Goal: Check status: Check status

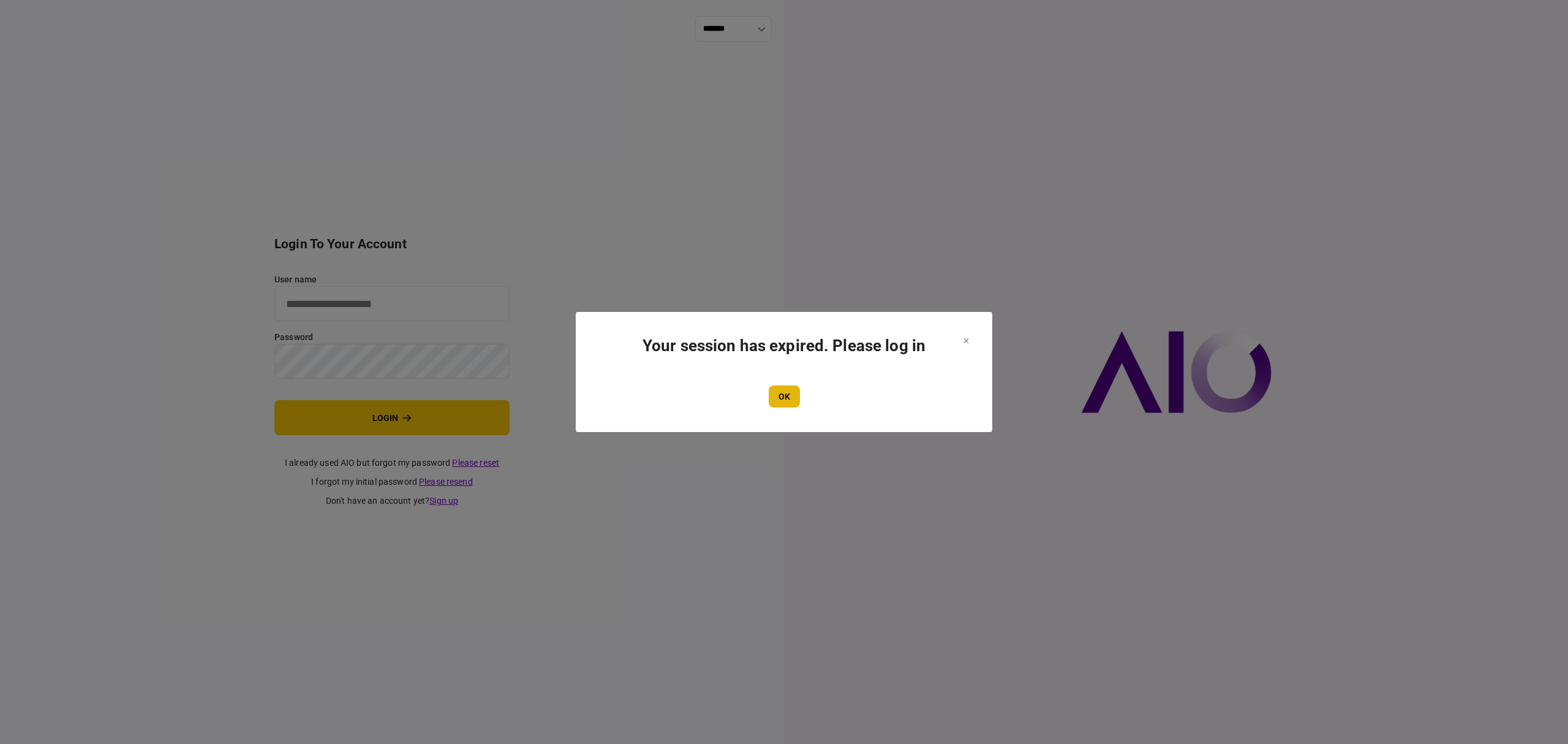
type input "*******"
click at [792, 400] on button "OK" at bounding box center [784, 396] width 31 height 22
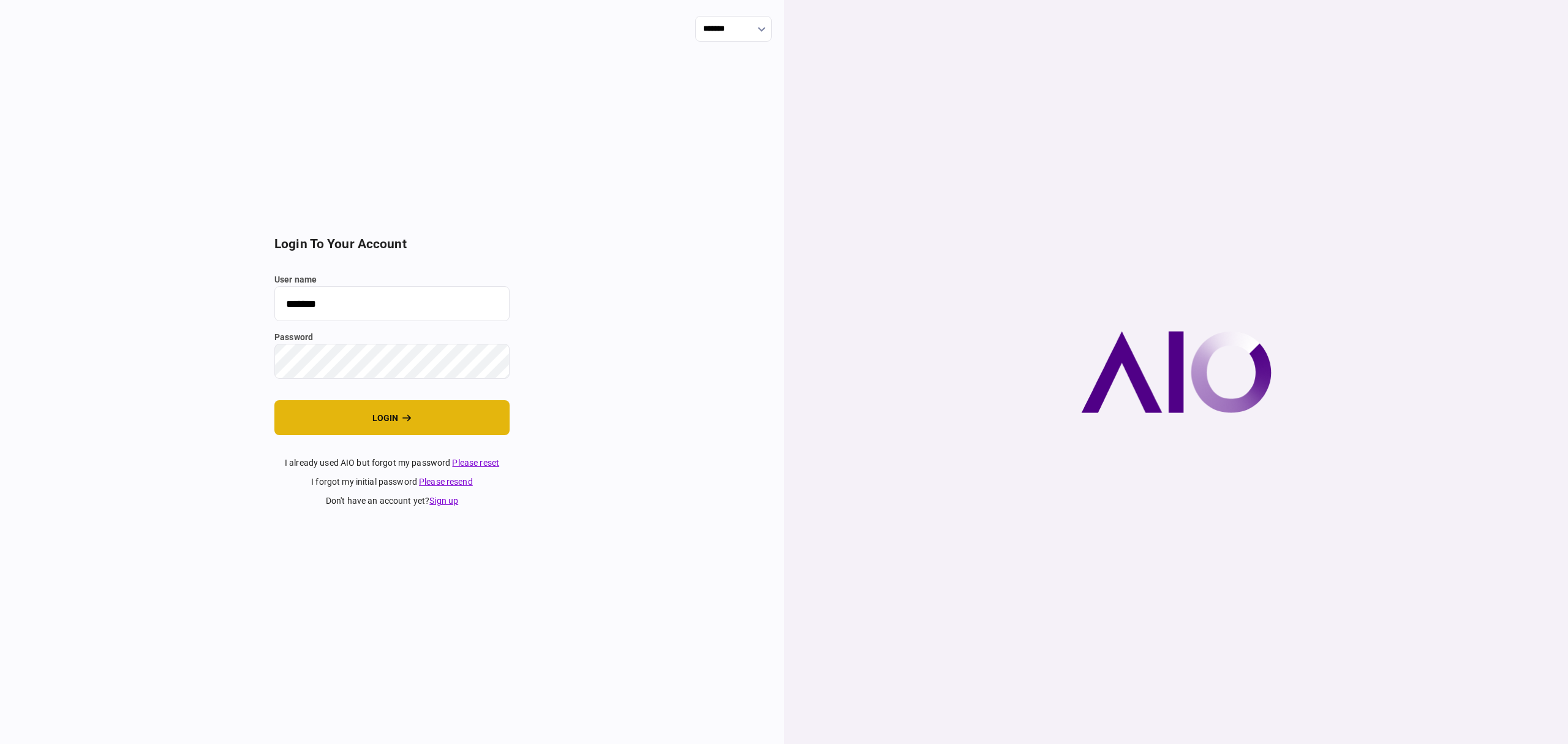
click at [380, 427] on button "login" at bounding box center [392, 417] width 235 height 35
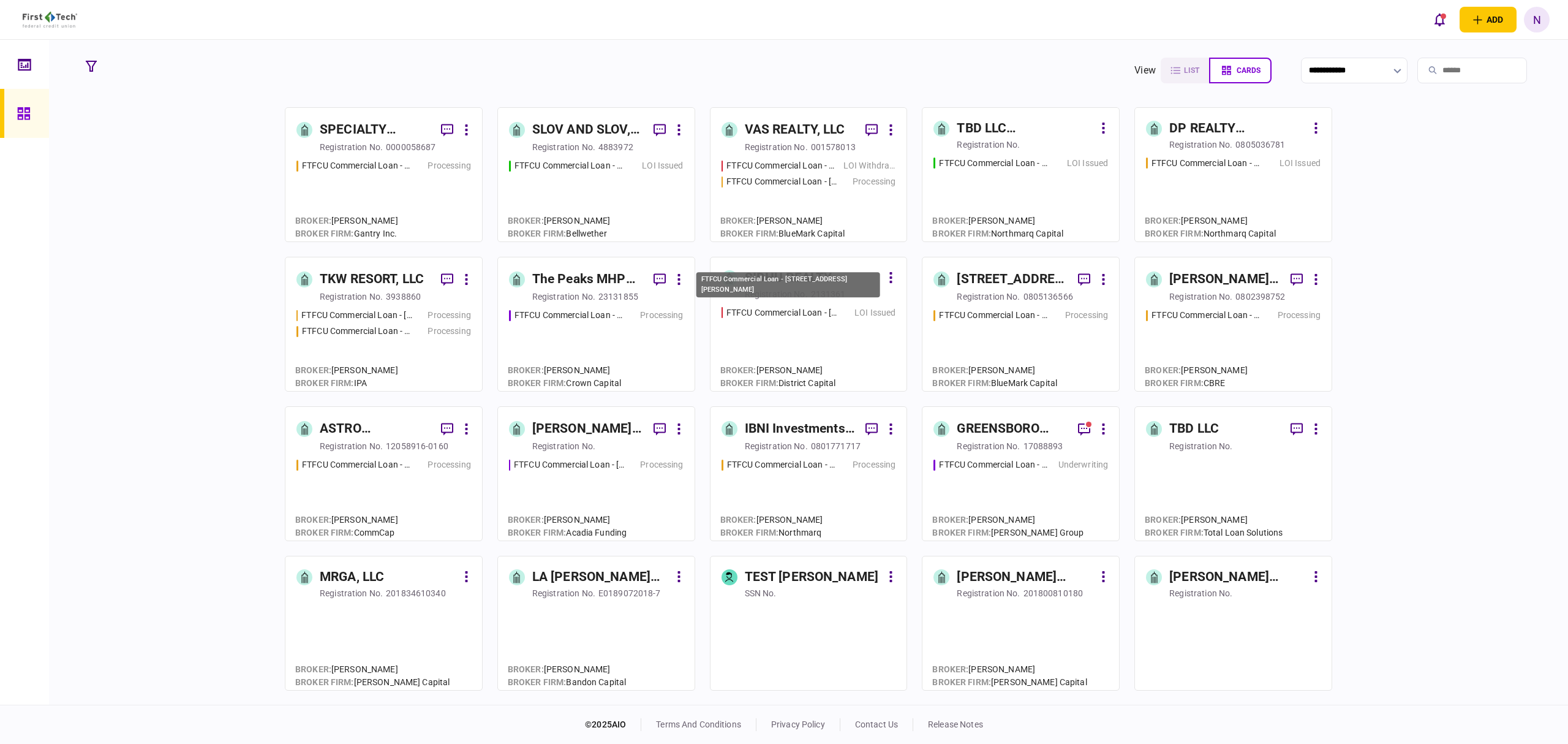
click at [807, 304] on div "FTFCU Commercial Loan - [STREET_ADDRESS][PERSON_NAME]" at bounding box center [788, 288] width 186 height 35
click at [1240, 141] on div "FTFCU Commercial Loan - 566 W Farm to Market 1960" at bounding box center [1206, 140] width 181 height 15
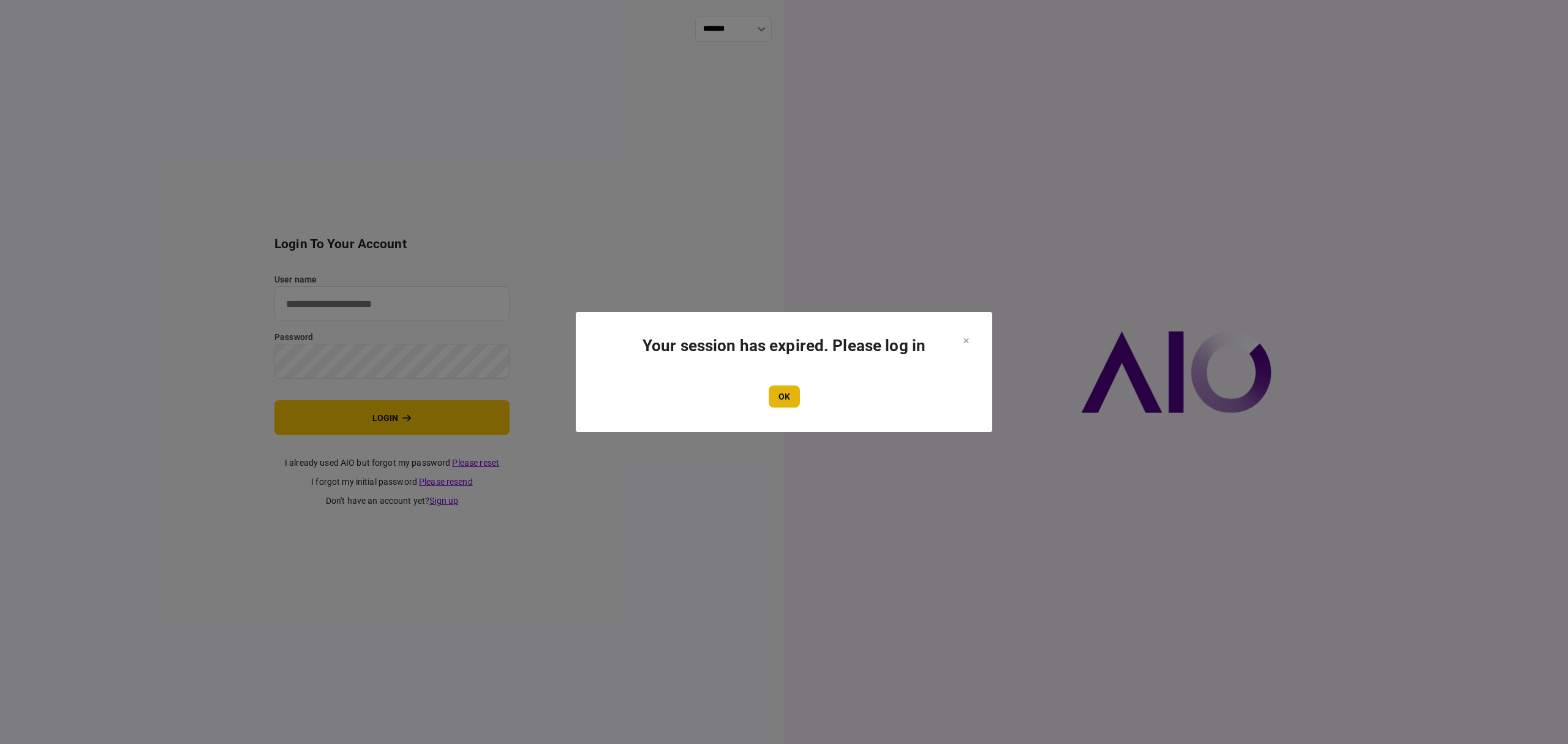
type input "*******"
click at [770, 402] on button "OK" at bounding box center [784, 396] width 31 height 22
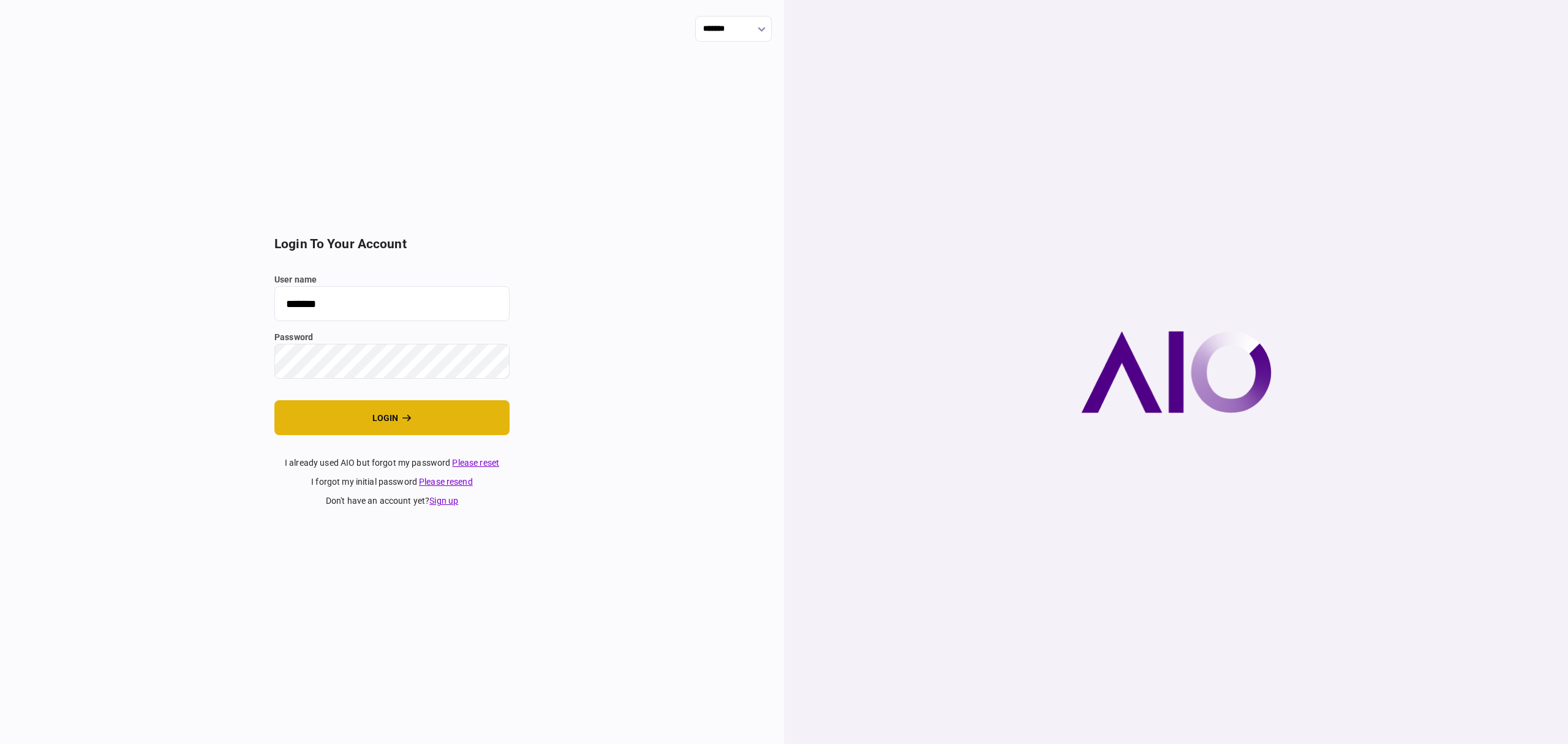
click at [390, 417] on button "login" at bounding box center [392, 417] width 235 height 35
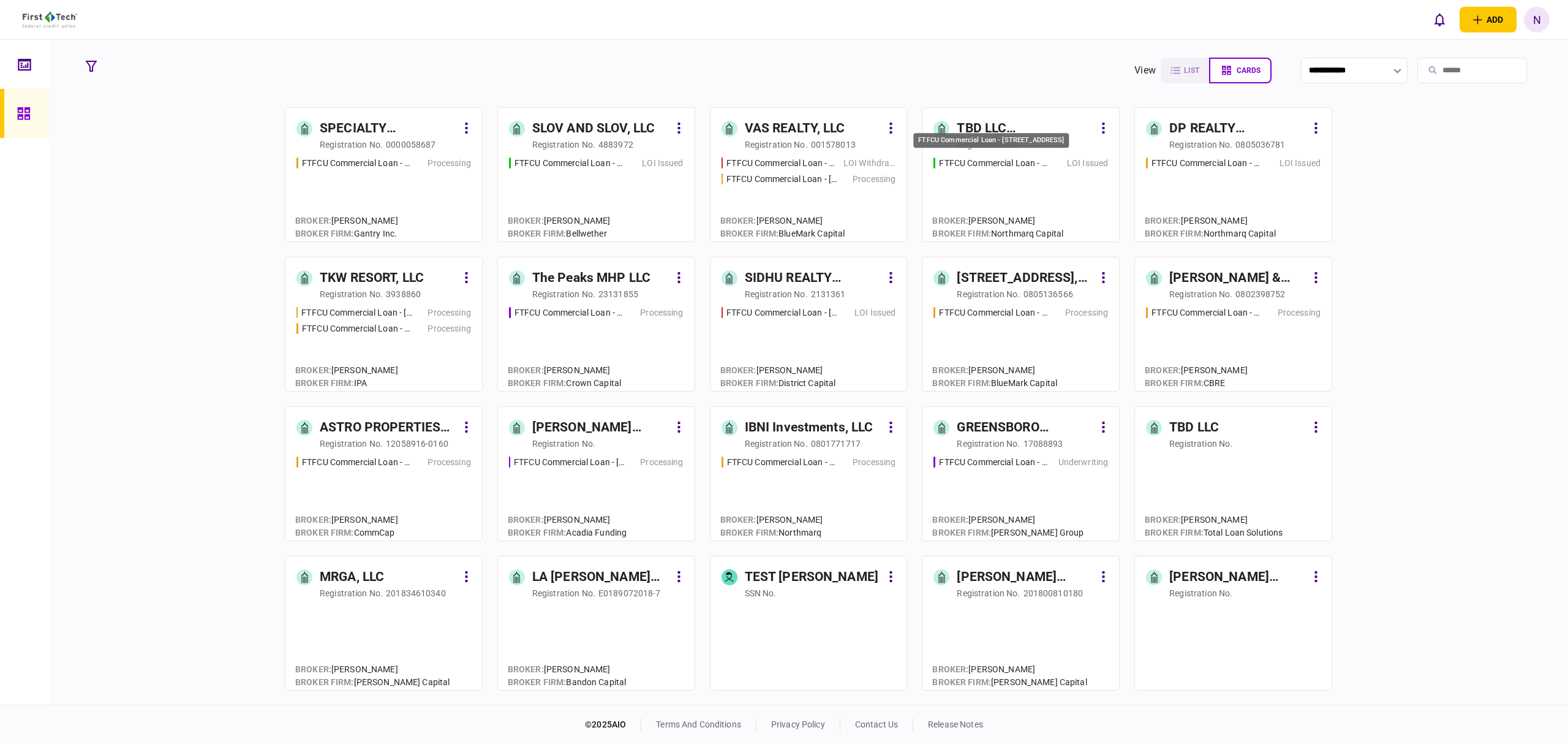
click at [1015, 135] on div "FTFCU Commercial Loan - 3105 Clairpoint Court" at bounding box center [990, 140] width 155 height 15
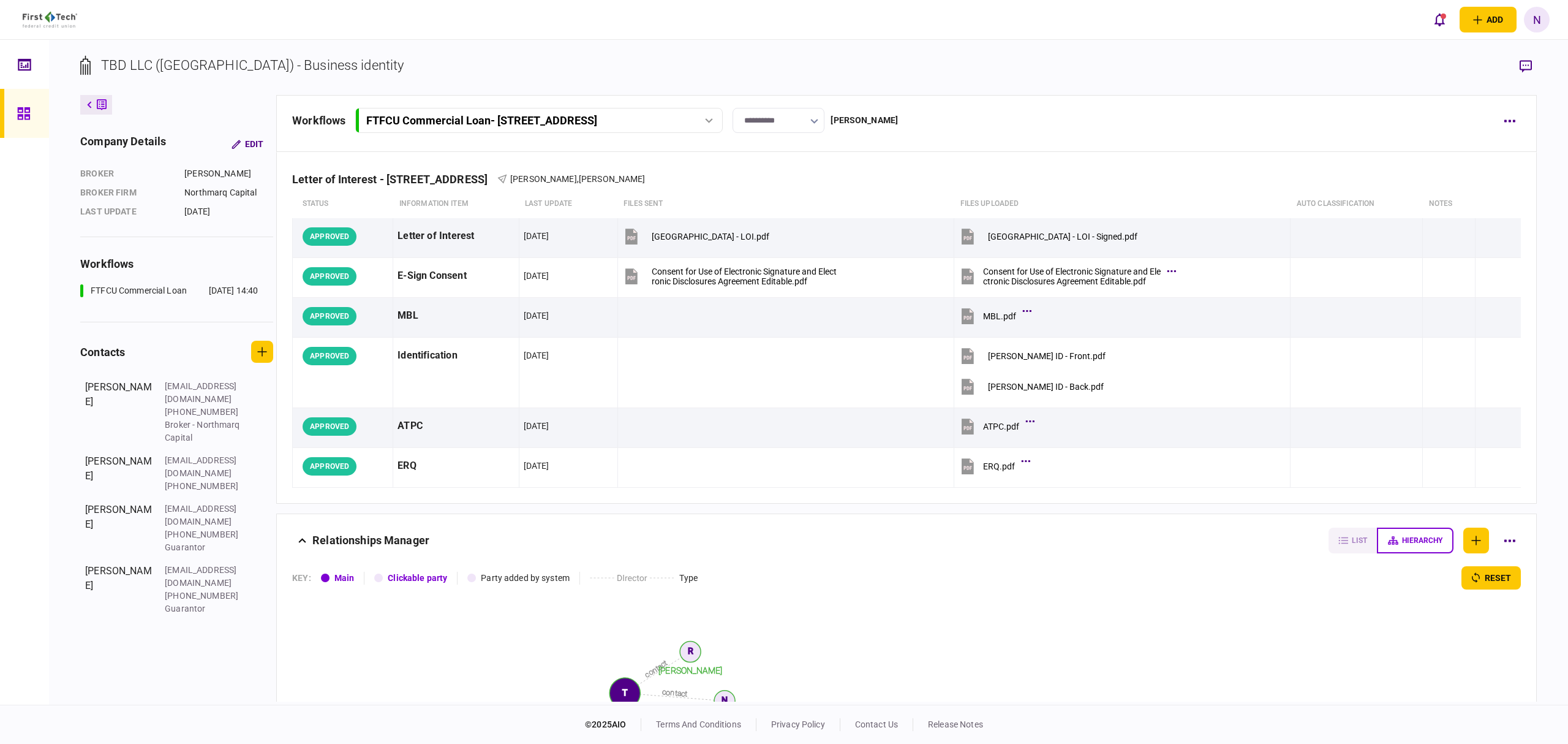
click at [90, 106] on icon at bounding box center [89, 105] width 5 height 7
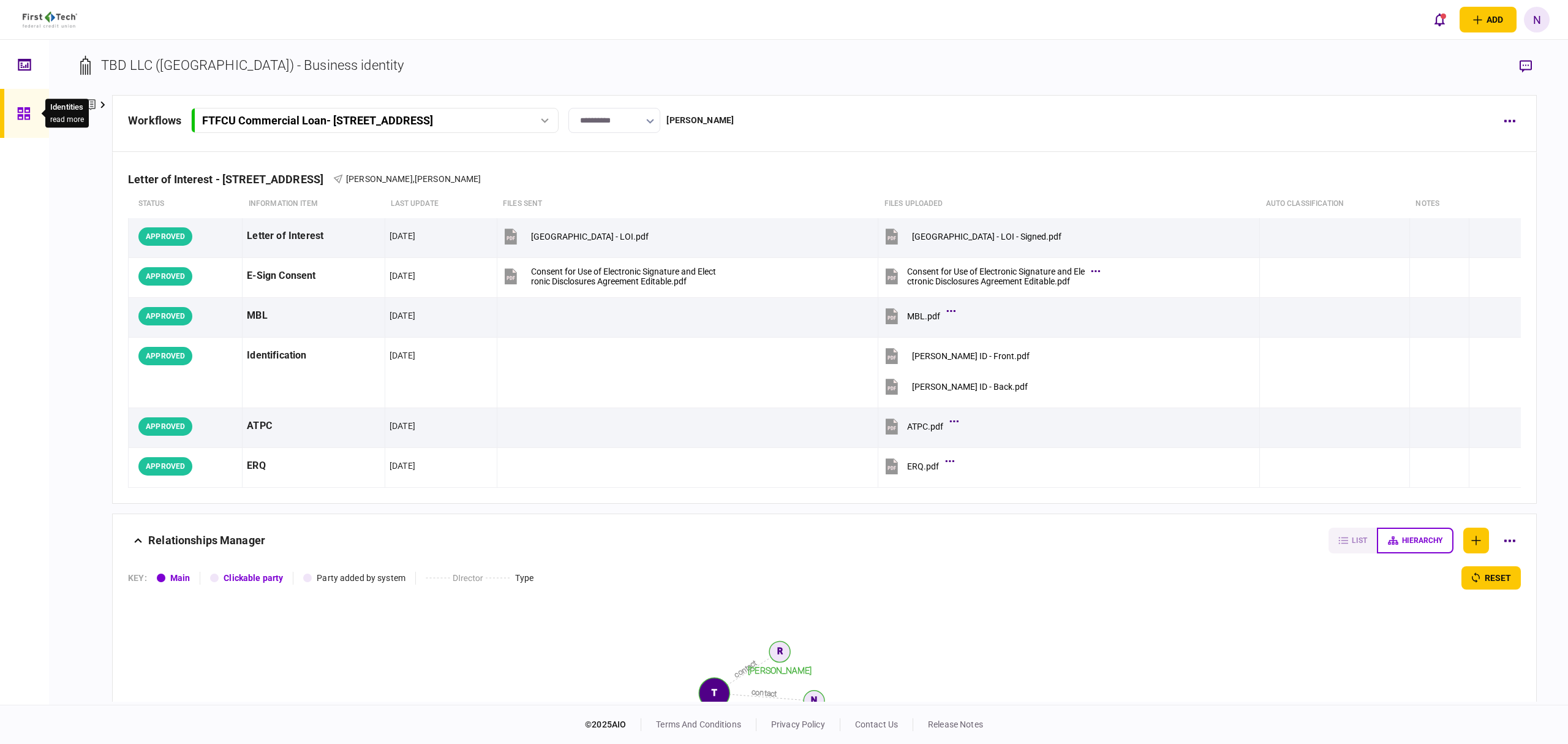
click at [24, 111] on icon at bounding box center [23, 113] width 12 height 12
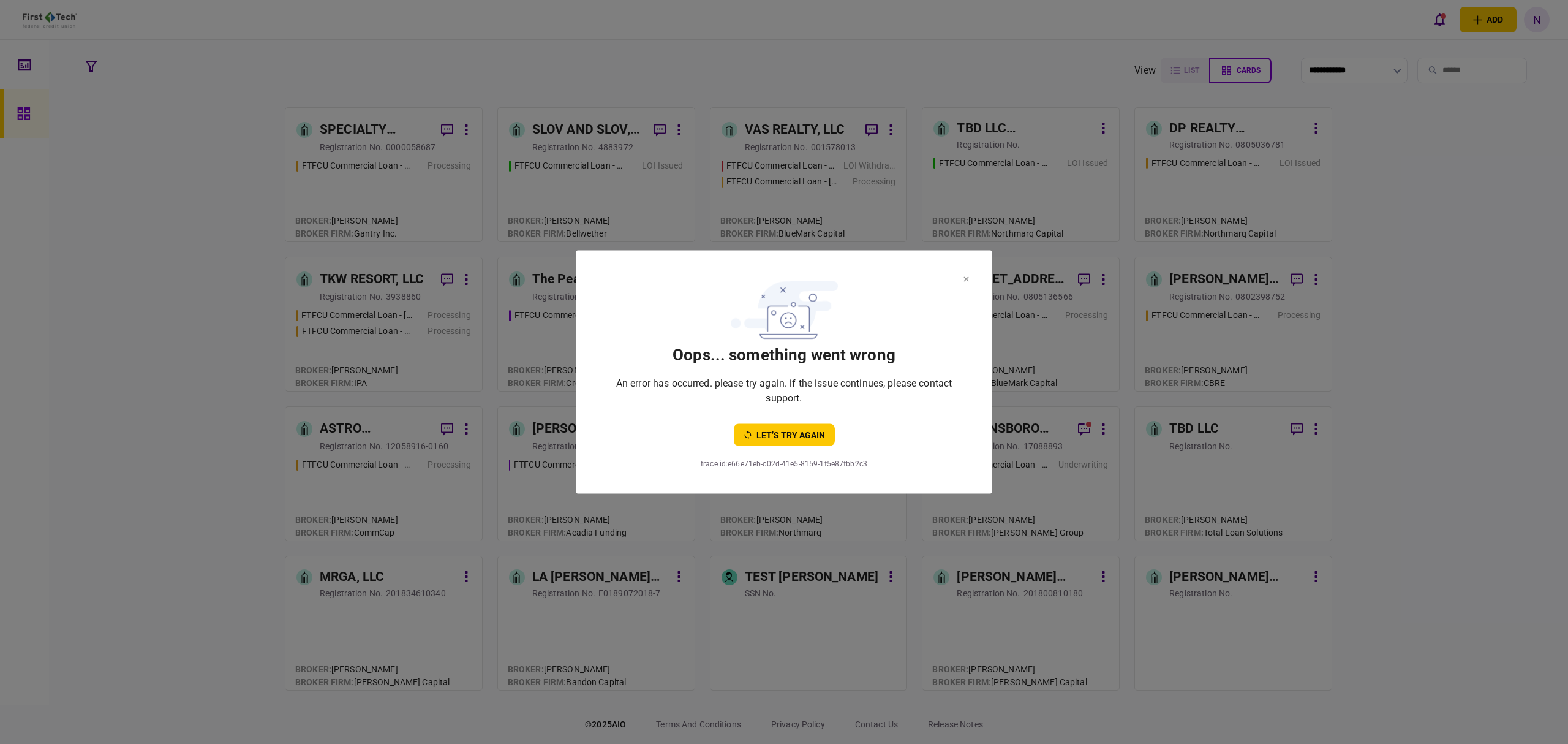
drag, startPoint x: 958, startPoint y: 264, endPoint x: 949, endPoint y: 301, distance: 38.1
click at [958, 267] on section "oops... something went wrong An error has occurred. please try again. if the is…" at bounding box center [784, 372] width 416 height 243
click at [780, 441] on button "let’s try again" at bounding box center [783, 434] width 101 height 22
